Goal: Navigation & Orientation: Find specific page/section

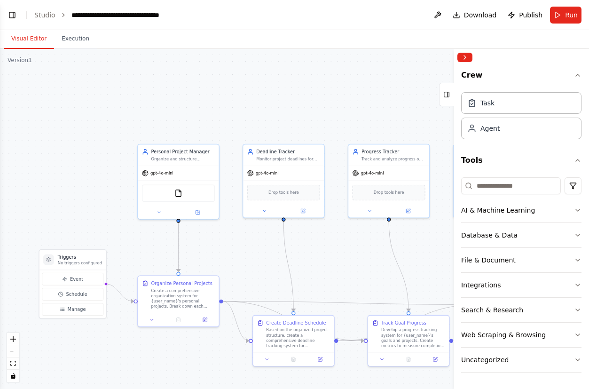
scroll to position [363, 0]
click at [574, 210] on icon "button" at bounding box center [578, 210] width 8 height 8
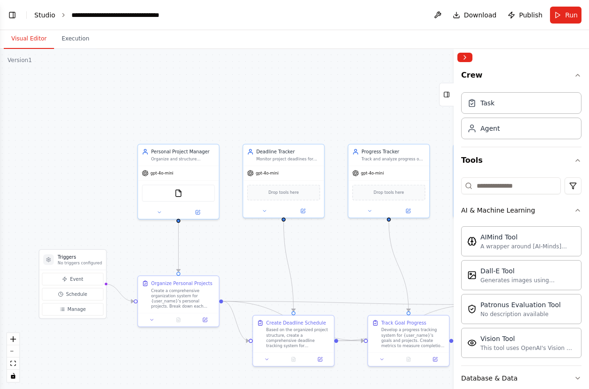
click at [45, 16] on link "Studio" at bounding box center [44, 15] width 21 height 8
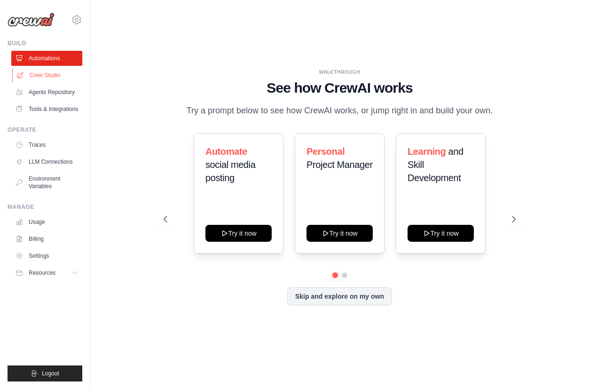
click at [43, 75] on link "Crew Studio" at bounding box center [47, 75] width 71 height 15
